Goal: Information Seeking & Learning: Check status

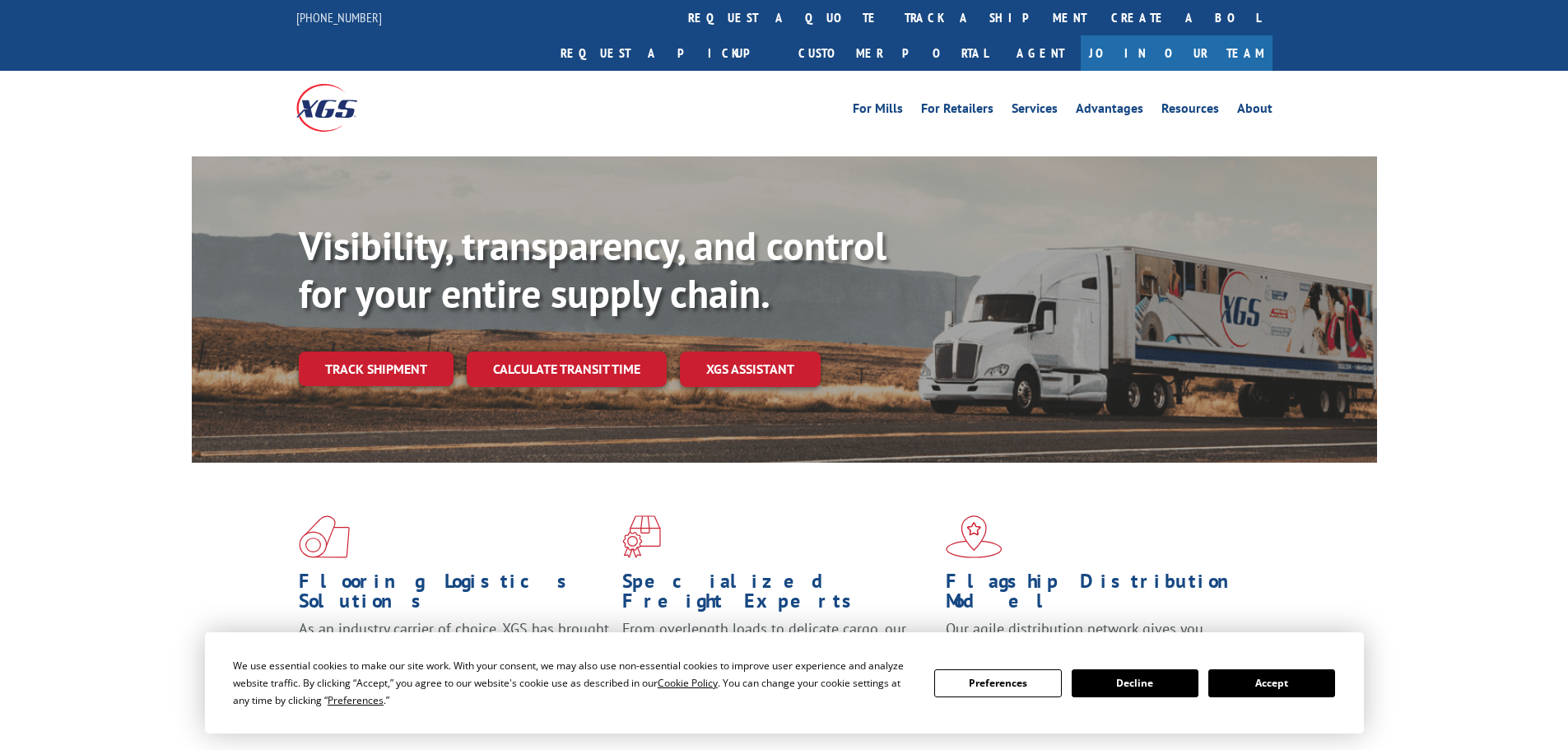
click at [1269, 688] on button "Accept" at bounding box center [1272, 683] width 127 height 28
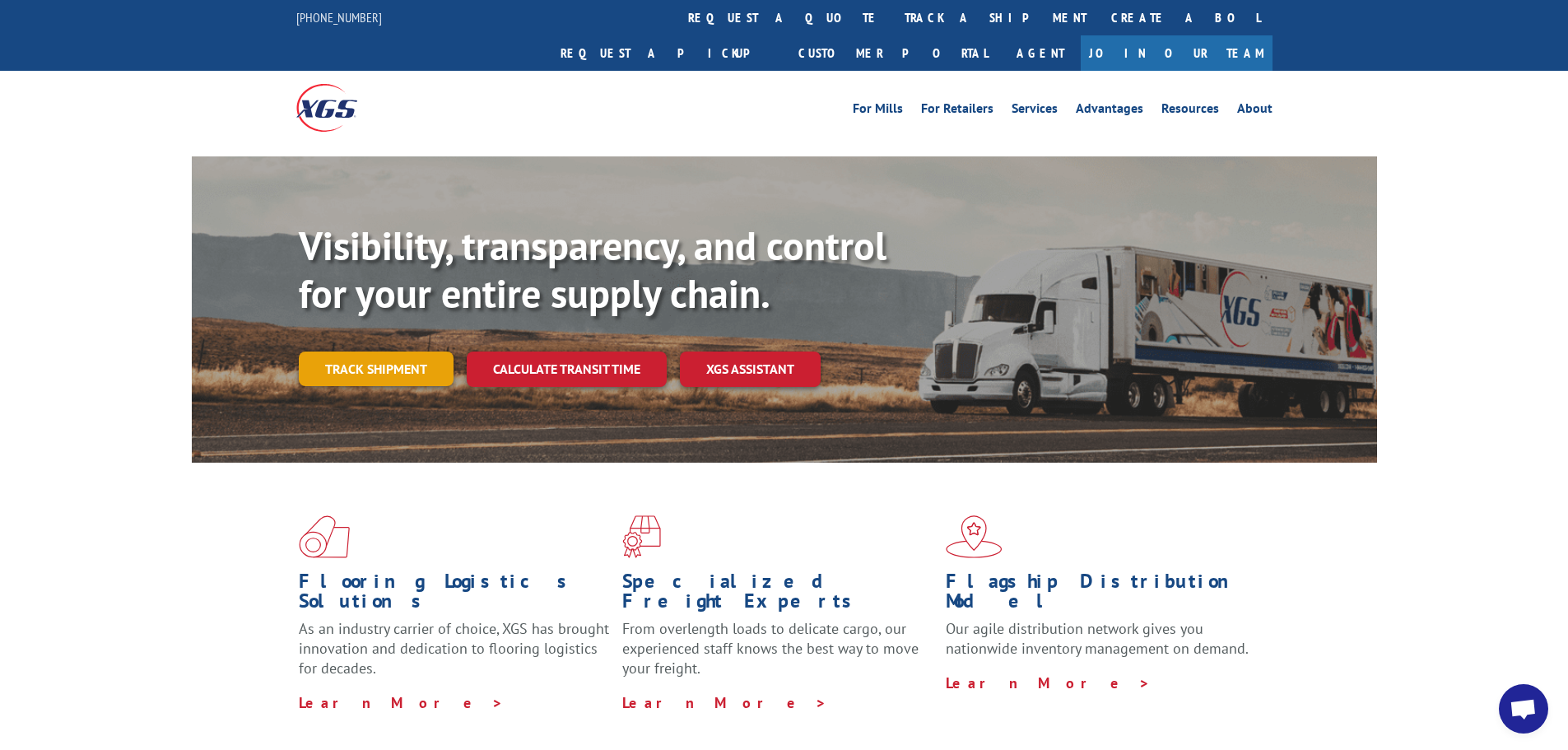
click at [336, 352] on link "Track shipment" at bounding box center [376, 369] width 155 height 34
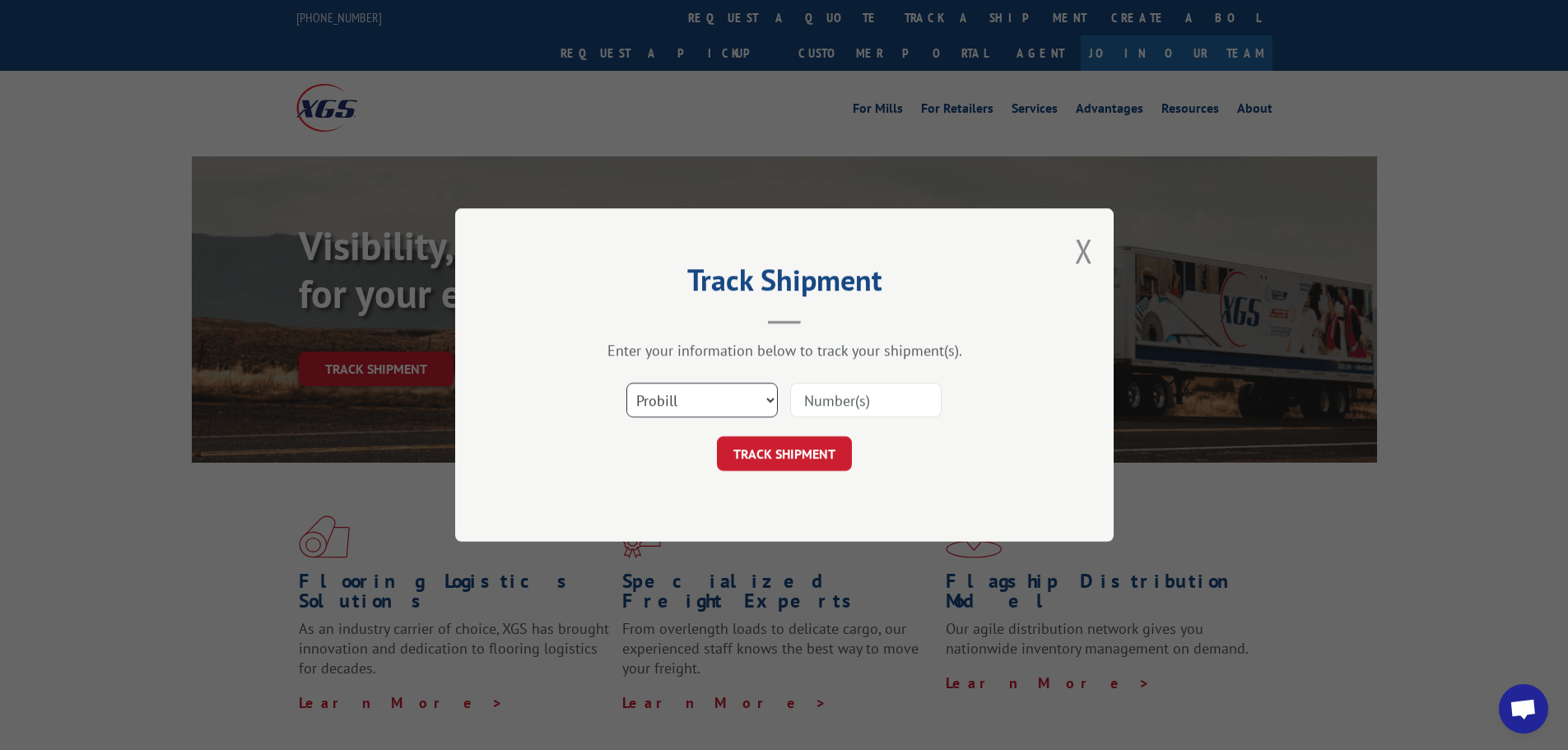
click at [649, 398] on select "Select category... Probill BOL PO" at bounding box center [702, 400] width 151 height 34
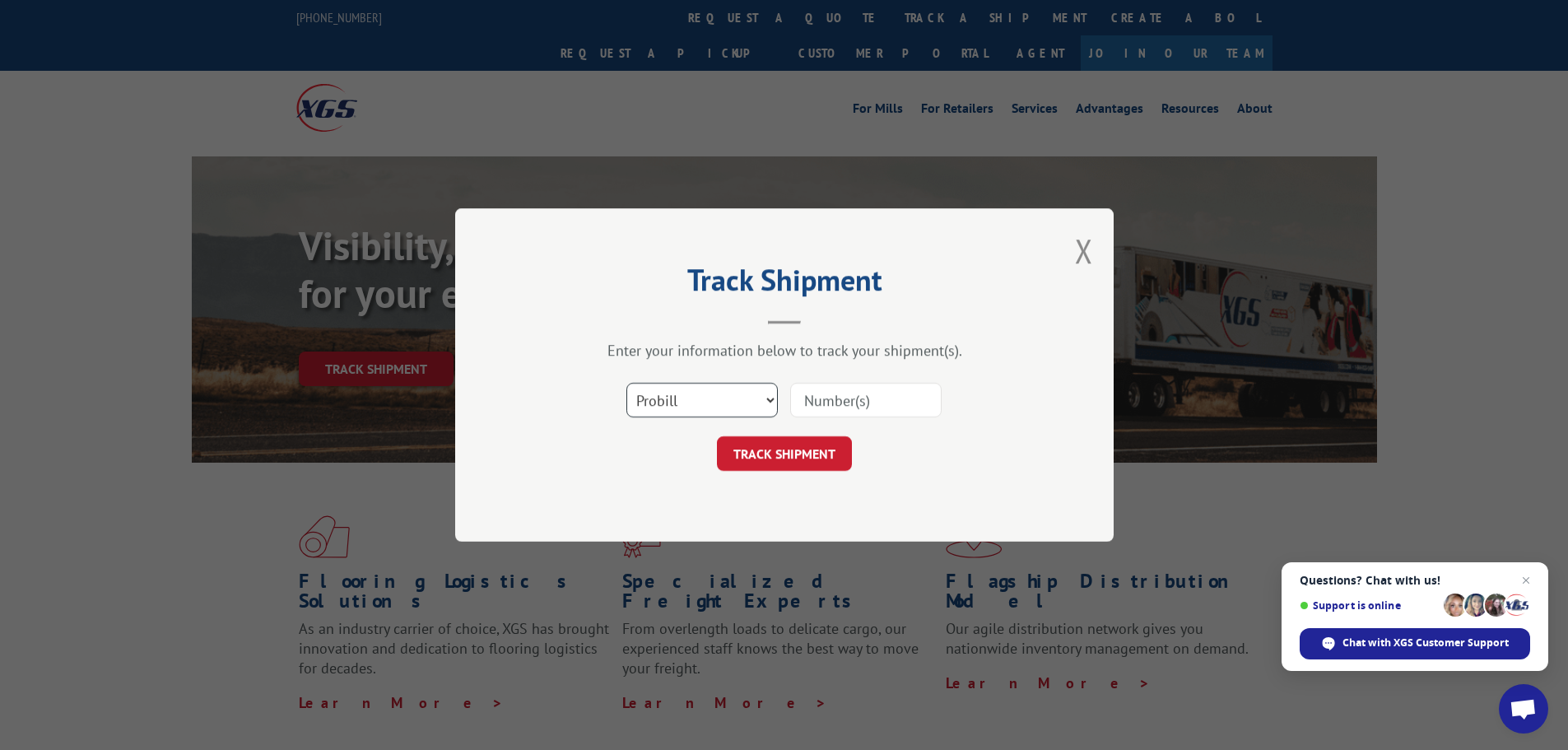
select select "bol"
click at [626, 383] on select "Select category... Probill BOL PO" at bounding box center [702, 400] width 151 height 34
click at [824, 384] on input at bounding box center [866, 400] width 151 height 34
paste input "7058045"
type input "7058045"
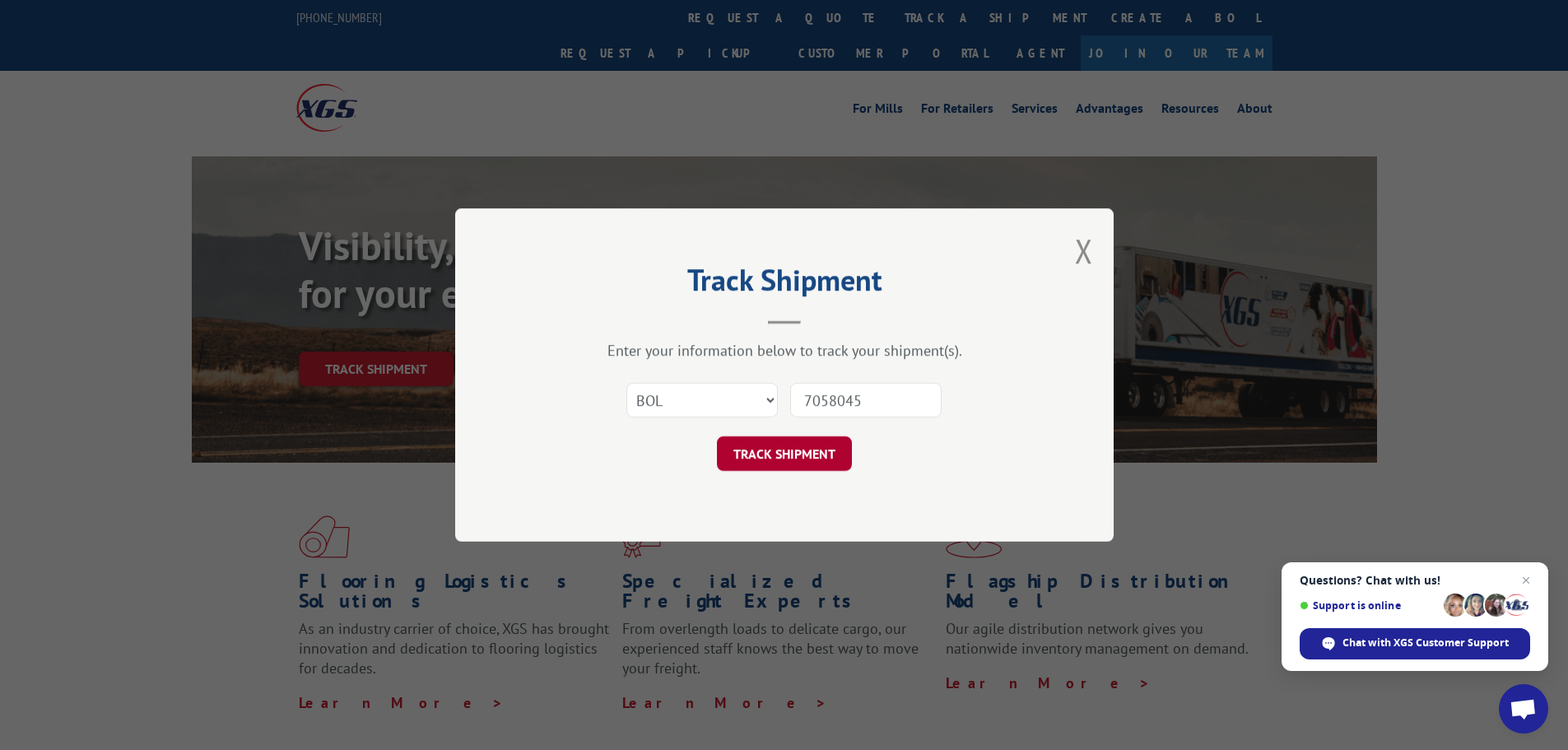
click at [772, 468] on button "TRACK SHIPMENT" at bounding box center [784, 453] width 135 height 34
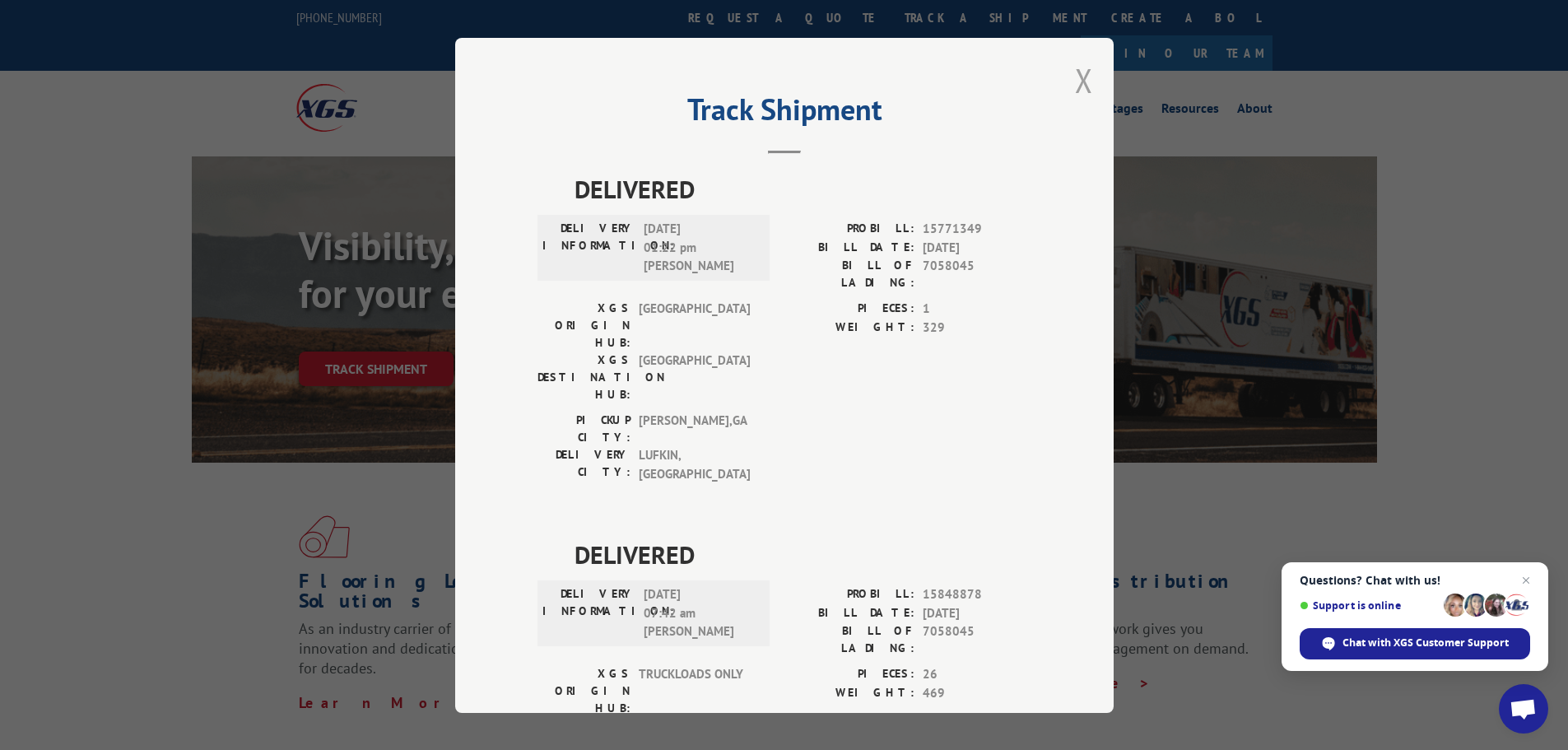
click at [1079, 80] on button "Close modal" at bounding box center [1084, 80] width 18 height 44
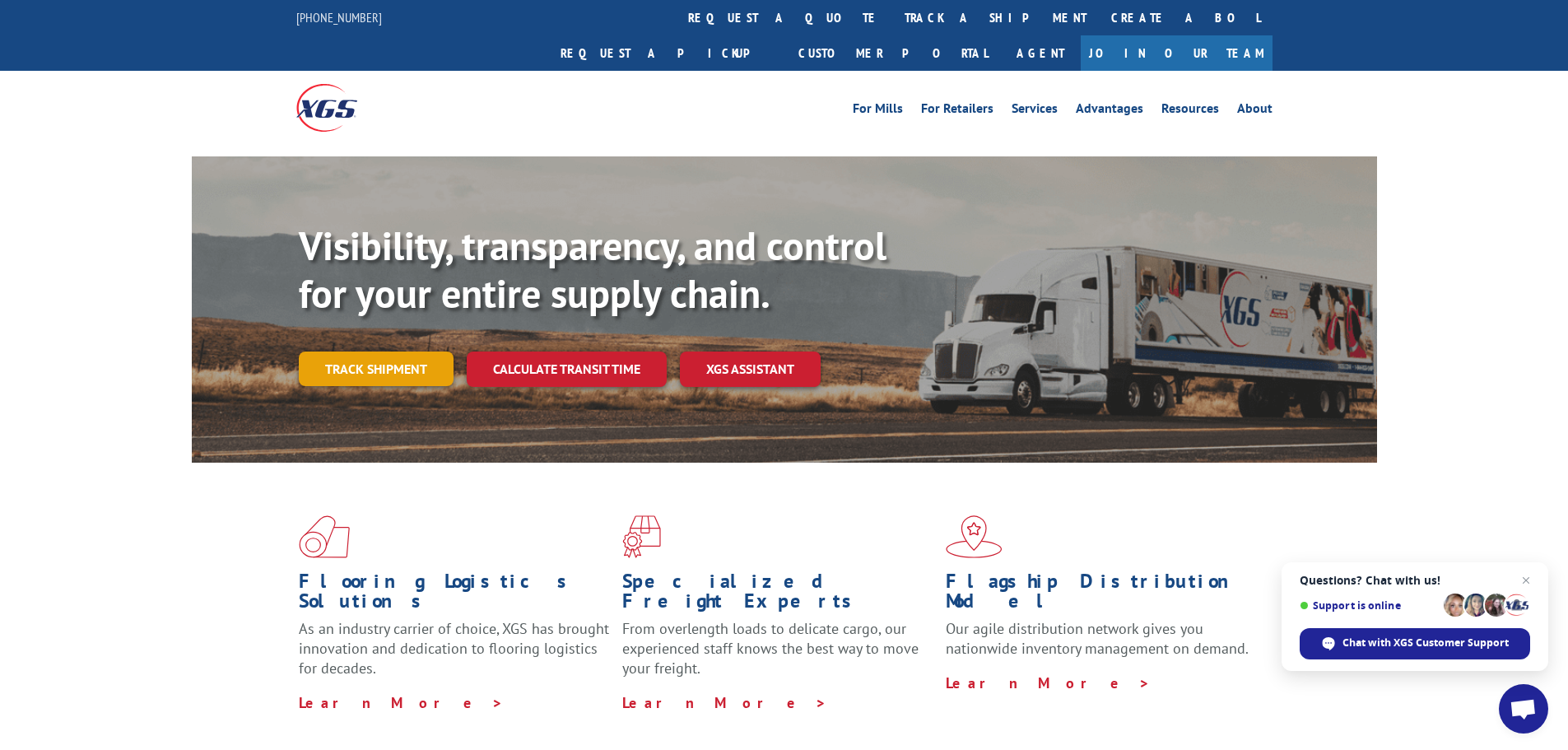
click at [379, 352] on link "Track shipment" at bounding box center [376, 369] width 155 height 34
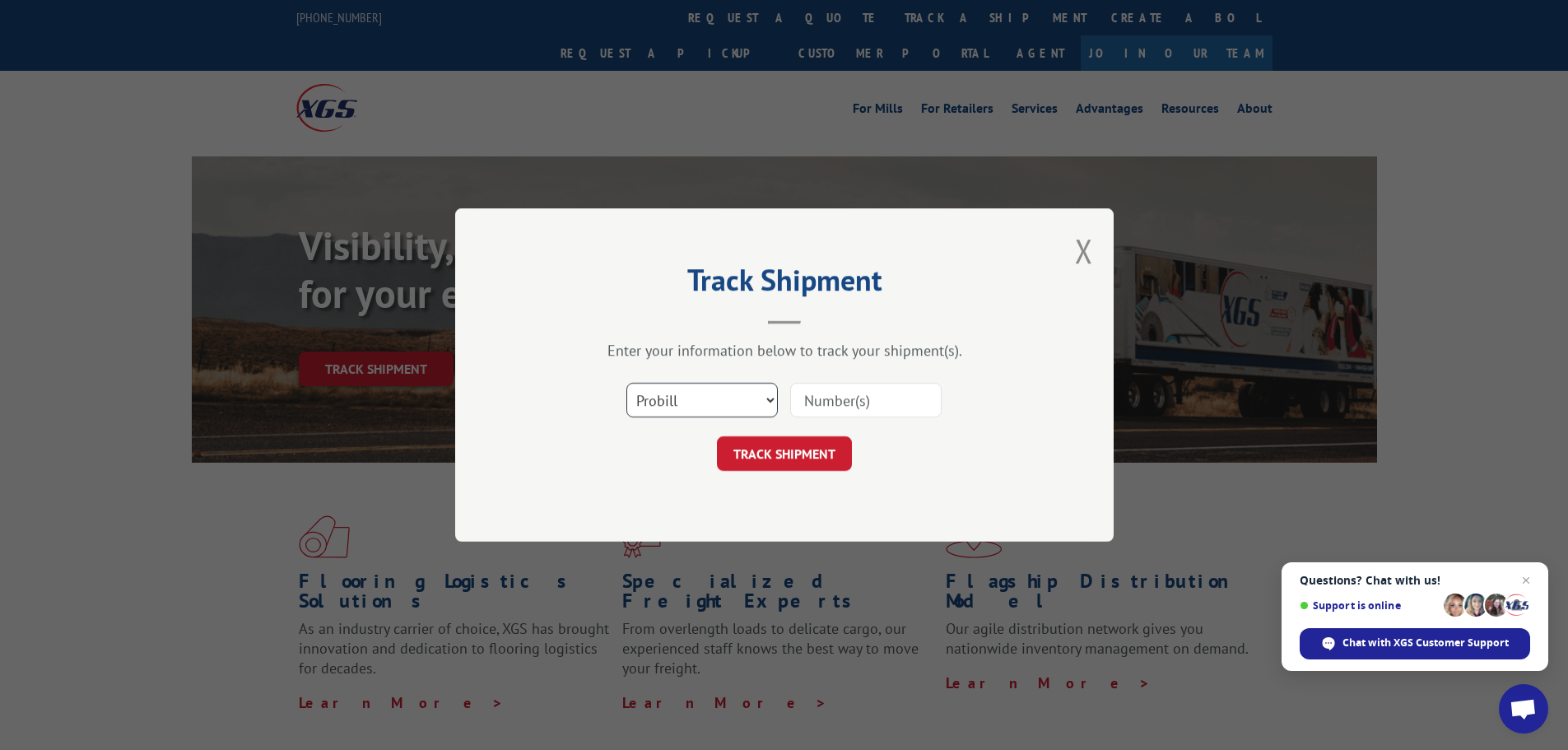
click at [659, 393] on select "Select category... Probill BOL PO" at bounding box center [702, 400] width 151 height 34
select select "bol"
click at [626, 383] on select "Select category... Probill BOL PO" at bounding box center [702, 400] width 151 height 34
click at [825, 408] on input at bounding box center [866, 400] width 151 height 34
paste input "5530810"
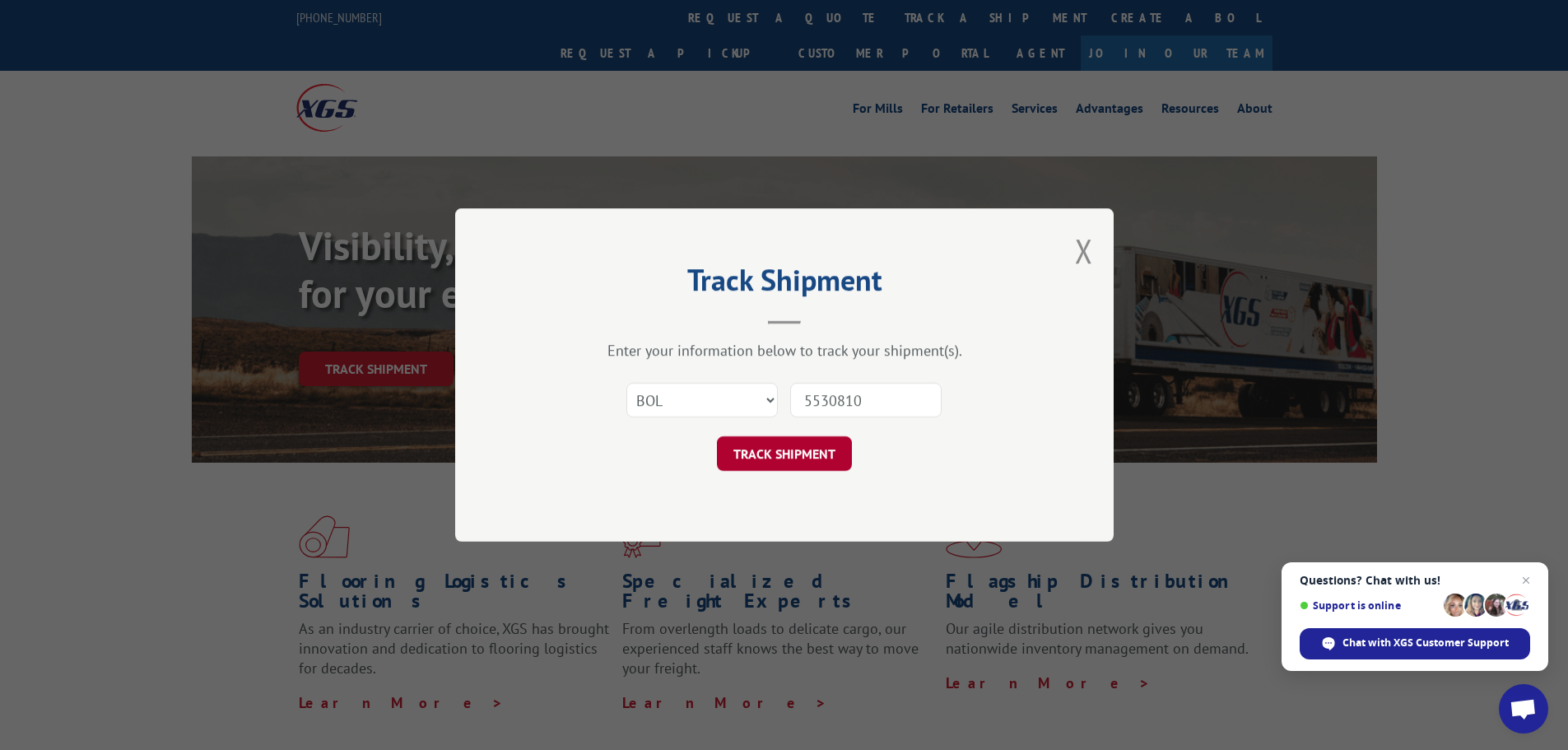
type input "5530810"
click at [788, 459] on button "TRACK SHIPMENT" at bounding box center [784, 453] width 135 height 34
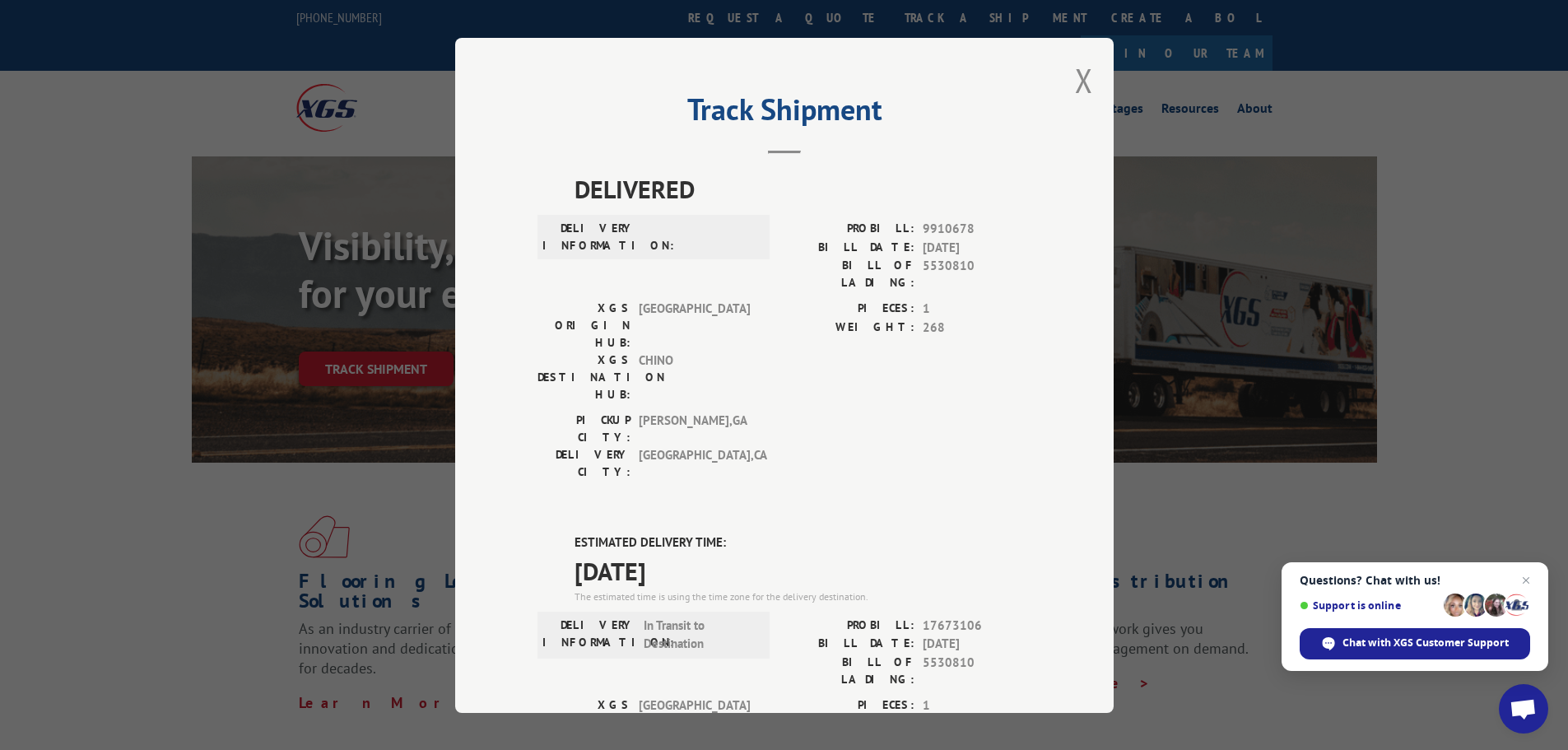
scroll to position [330, 0]
